Goal: Task Accomplishment & Management: Complete application form

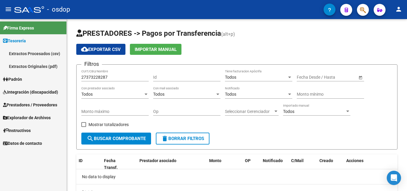
click at [27, 90] on span "Integración (discapacidad)" at bounding box center [30, 92] width 55 height 7
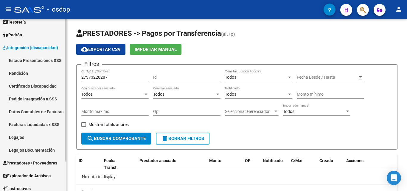
scroll to position [35, 0]
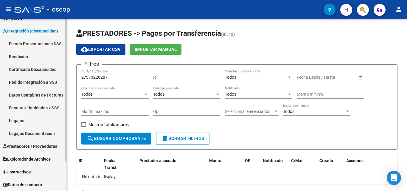
click at [40, 144] on span "Prestadores / Proveedores" at bounding box center [30, 146] width 54 height 7
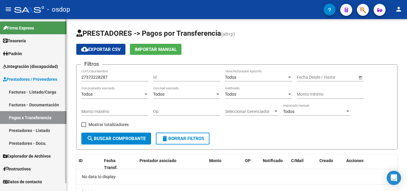
scroll to position [0, 0]
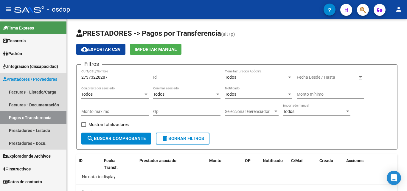
click at [36, 79] on span "Prestadores / Proveedores" at bounding box center [30, 79] width 54 height 7
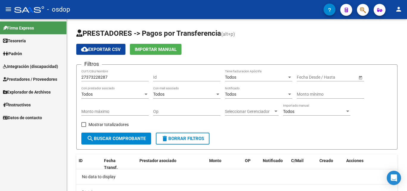
click at [25, 78] on span "Prestadores / Proveedores" at bounding box center [30, 79] width 54 height 7
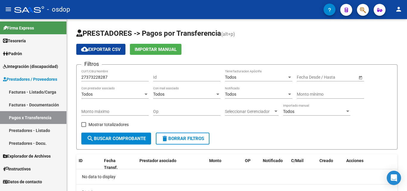
click at [25, 92] on link "Facturas - Listado/Carga" at bounding box center [33, 91] width 66 height 13
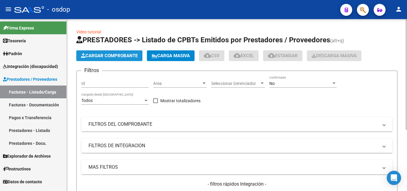
click at [103, 57] on span "Cargar Comprobante" at bounding box center [109, 55] width 57 height 5
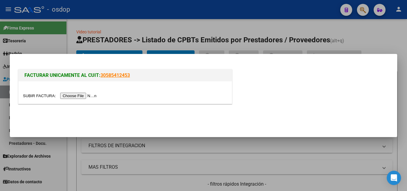
click at [91, 97] on input "file" at bounding box center [60, 96] width 75 height 6
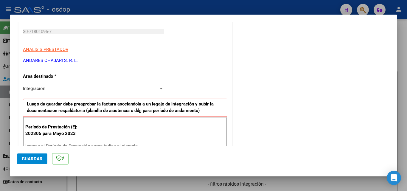
scroll to position [119, 0]
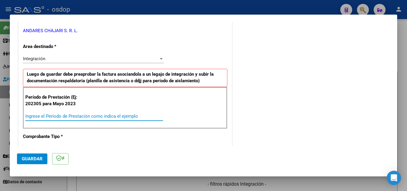
click at [33, 116] on input "Ingrese el Período de Prestación como indica el ejemplo" at bounding box center [94, 115] width 138 height 5
type input "202507"
click at [29, 157] on span "Guardar" at bounding box center [32, 158] width 21 height 5
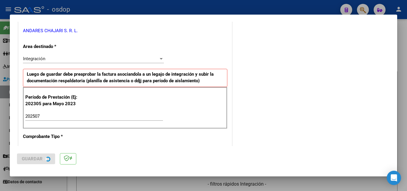
scroll to position [0, 0]
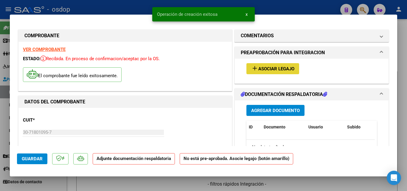
click at [251, 67] on mat-icon "add" at bounding box center [254, 68] width 7 height 7
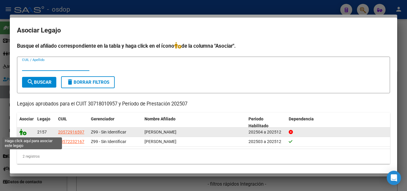
click at [21, 132] on icon at bounding box center [22, 132] width 7 height 7
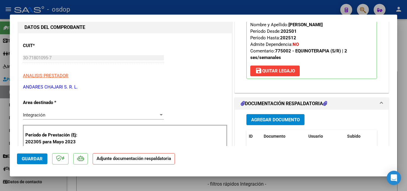
scroll to position [89, 0]
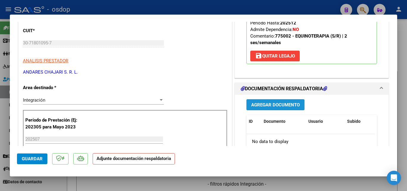
click at [288, 104] on span "Agregar Documento" at bounding box center [275, 104] width 49 height 5
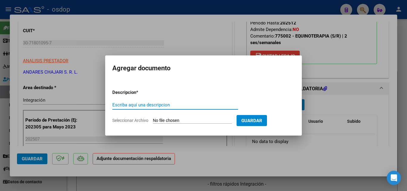
click at [139, 103] on input "Escriba aquí una descripcion" at bounding box center [175, 104] width 126 height 5
type input "ddjj"
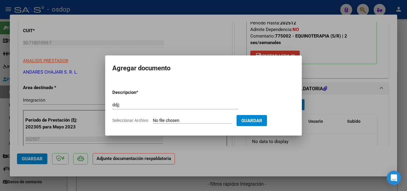
click at [165, 120] on input "Seleccionar Archivo" at bounding box center [192, 121] width 79 height 6
type input "C:\fakepath\andares plan 07.pdf"
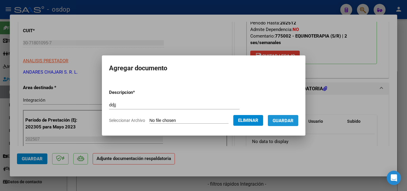
click at [293, 120] on span "Guardar" at bounding box center [282, 120] width 21 height 5
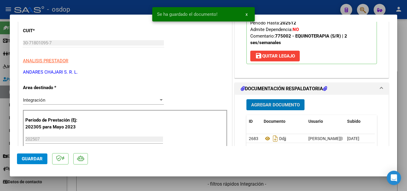
click at [278, 7] on div at bounding box center [203, 95] width 407 height 191
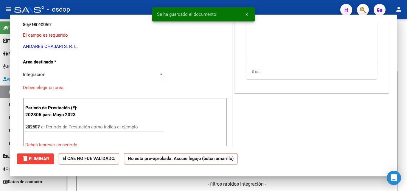
type input "$ 0,00"
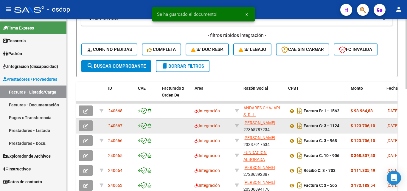
scroll to position [149, 0]
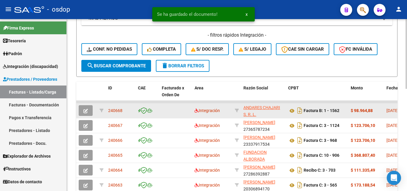
drag, startPoint x: 124, startPoint y: 110, endPoint x: 118, endPoint y: 110, distance: 6.0
click at [119, 110] on div "240668" at bounding box center [120, 110] width 25 height 7
click at [130, 113] on div "240668" at bounding box center [120, 110] width 25 height 7
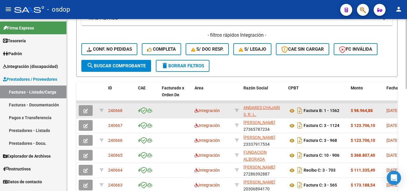
drag, startPoint x: 127, startPoint y: 110, endPoint x: 107, endPoint y: 110, distance: 19.7
click at [107, 110] on datatable-body-cell "240668" at bounding box center [121, 110] width 30 height 15
copy span "240668"
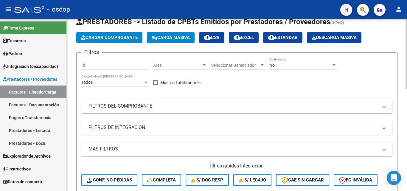
scroll to position [0, 0]
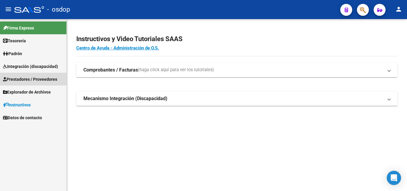
click at [30, 80] on span "Prestadores / Proveedores" at bounding box center [30, 79] width 54 height 7
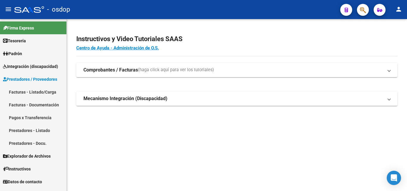
click at [43, 92] on link "Facturas - Listado/Carga" at bounding box center [33, 91] width 66 height 13
